Goal: Task Accomplishment & Management: Use online tool/utility

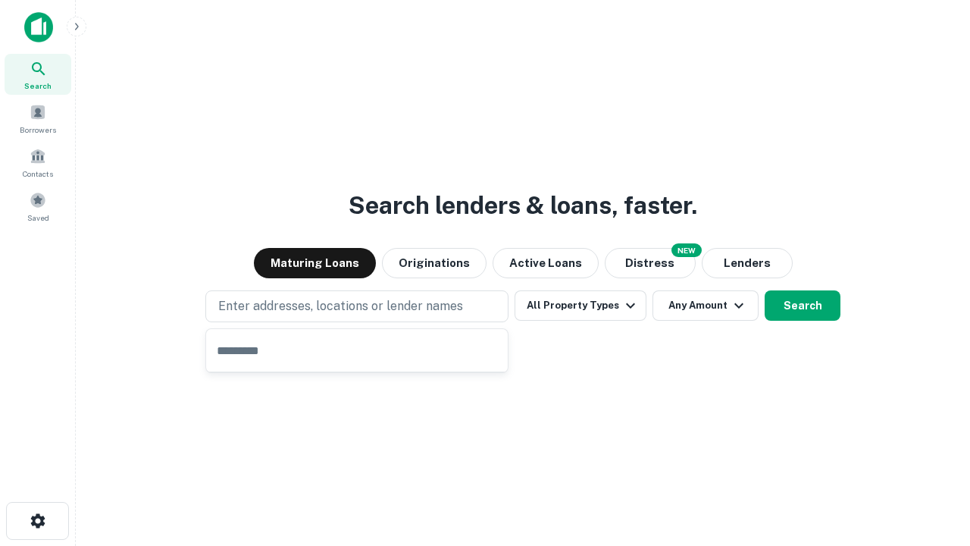
type input "**********"
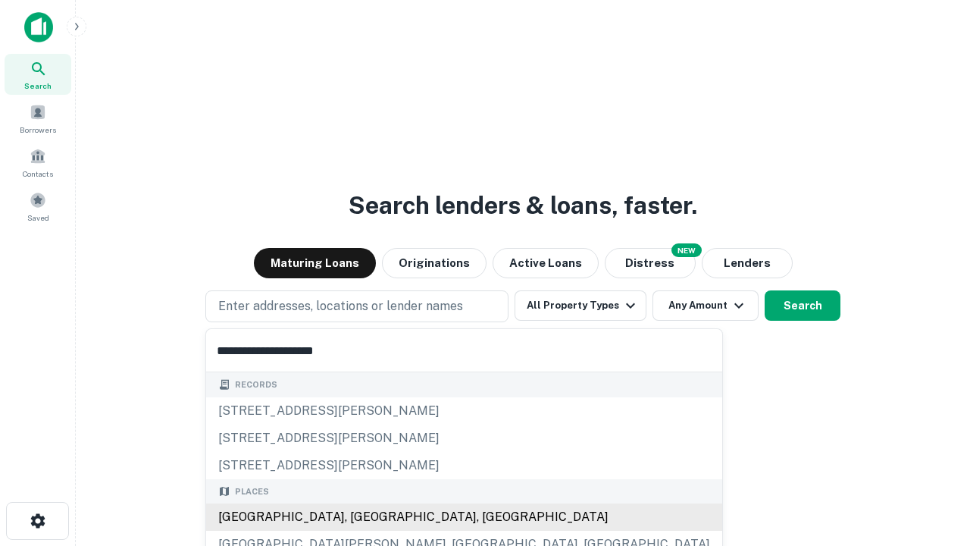
click at [362, 517] on div "[GEOGRAPHIC_DATA], [GEOGRAPHIC_DATA], [GEOGRAPHIC_DATA]" at bounding box center [464, 516] width 516 height 27
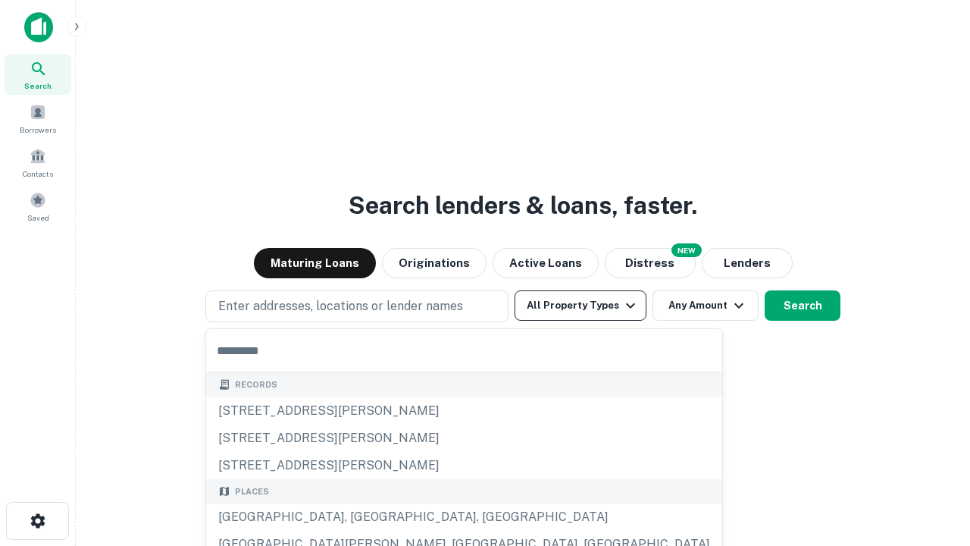
click at [581, 305] on button "All Property Types" at bounding box center [581, 305] width 132 height 30
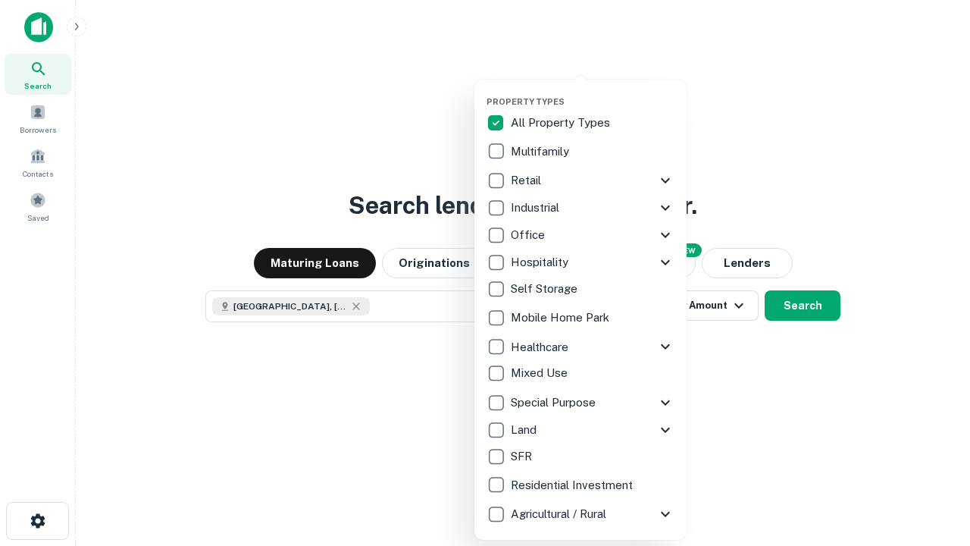
click at [593, 92] on button "button" at bounding box center [593, 92] width 212 height 1
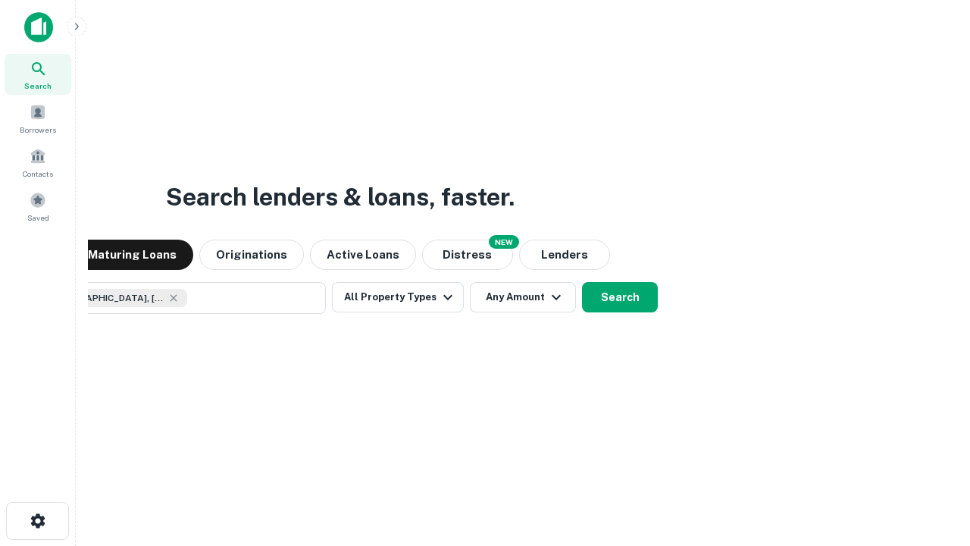
scroll to position [24, 0]
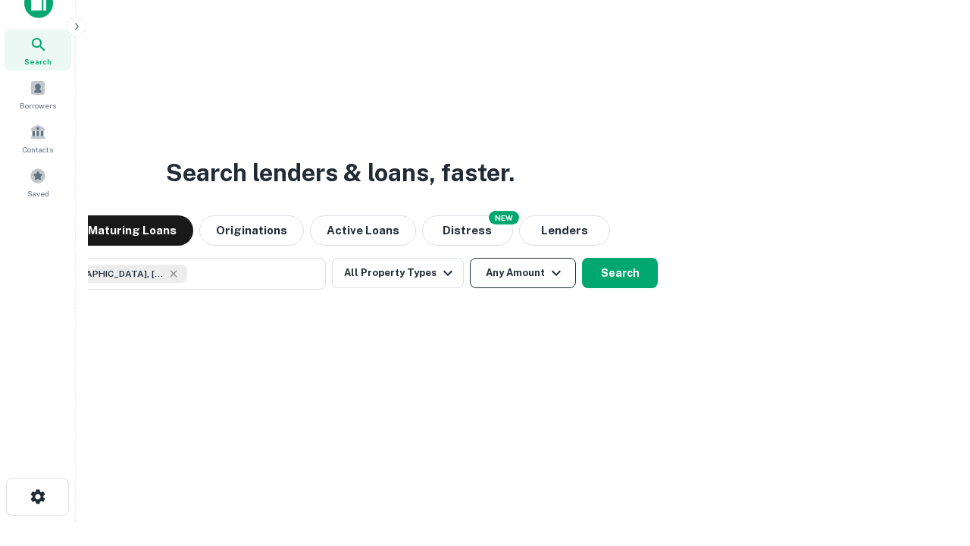
click at [470, 258] on button "Any Amount" at bounding box center [523, 273] width 106 height 30
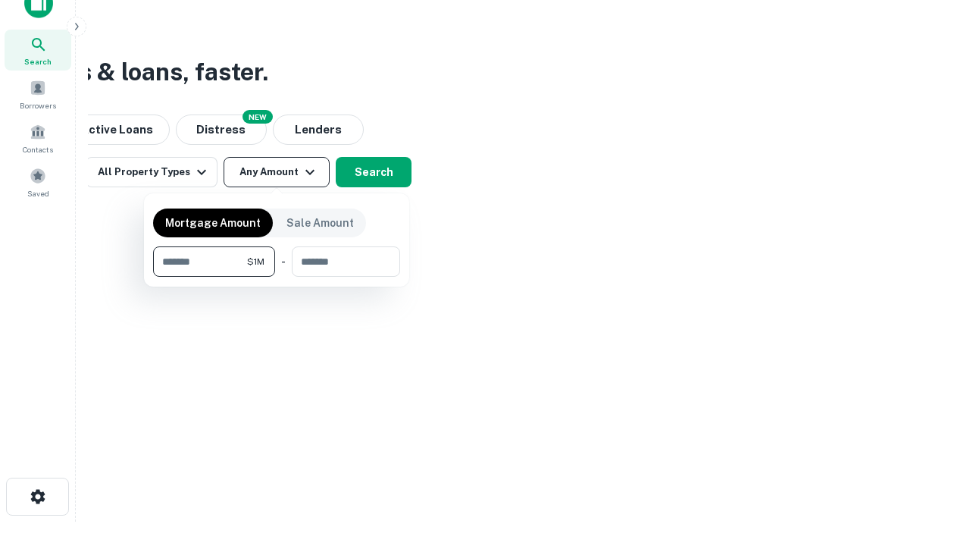
type input "*******"
click at [277, 277] on button "button" at bounding box center [276, 277] width 247 height 1
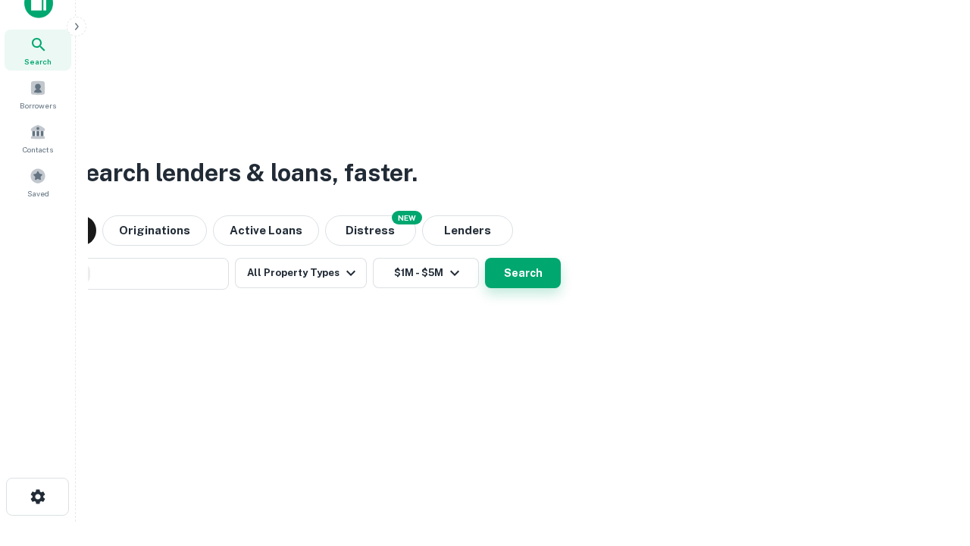
click at [485, 258] on button "Search" at bounding box center [523, 273] width 76 height 30
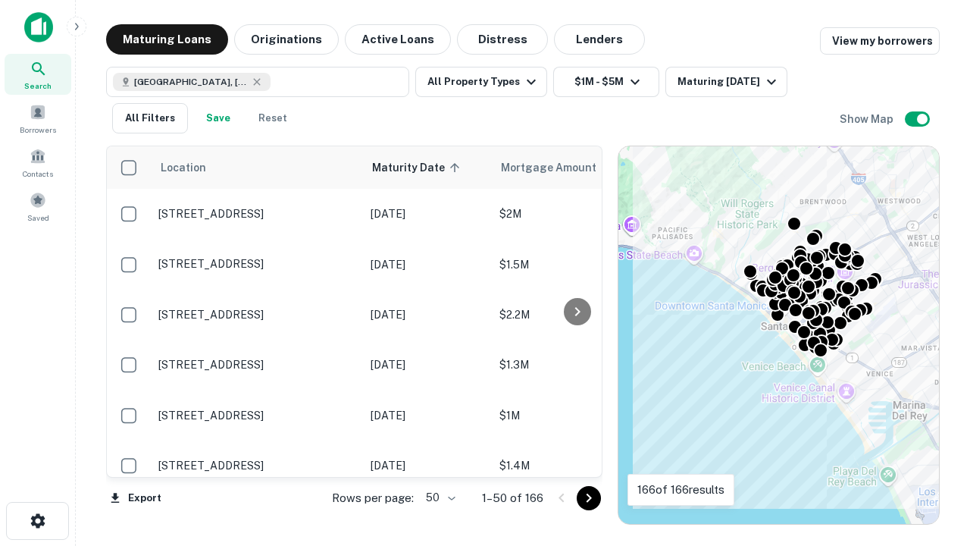
click at [438, 497] on body "Search Borrowers Contacts Saved Maturing Loans Originations Active Loans Distre…" at bounding box center [485, 273] width 970 height 546
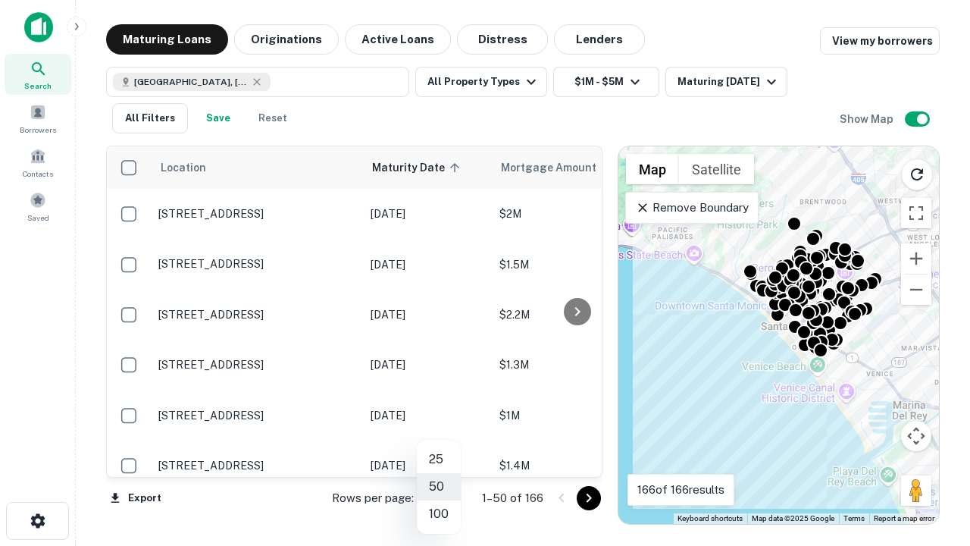
click at [439, 459] on li "25" at bounding box center [439, 459] width 44 height 27
